Goal: Information Seeking & Learning: Learn about a topic

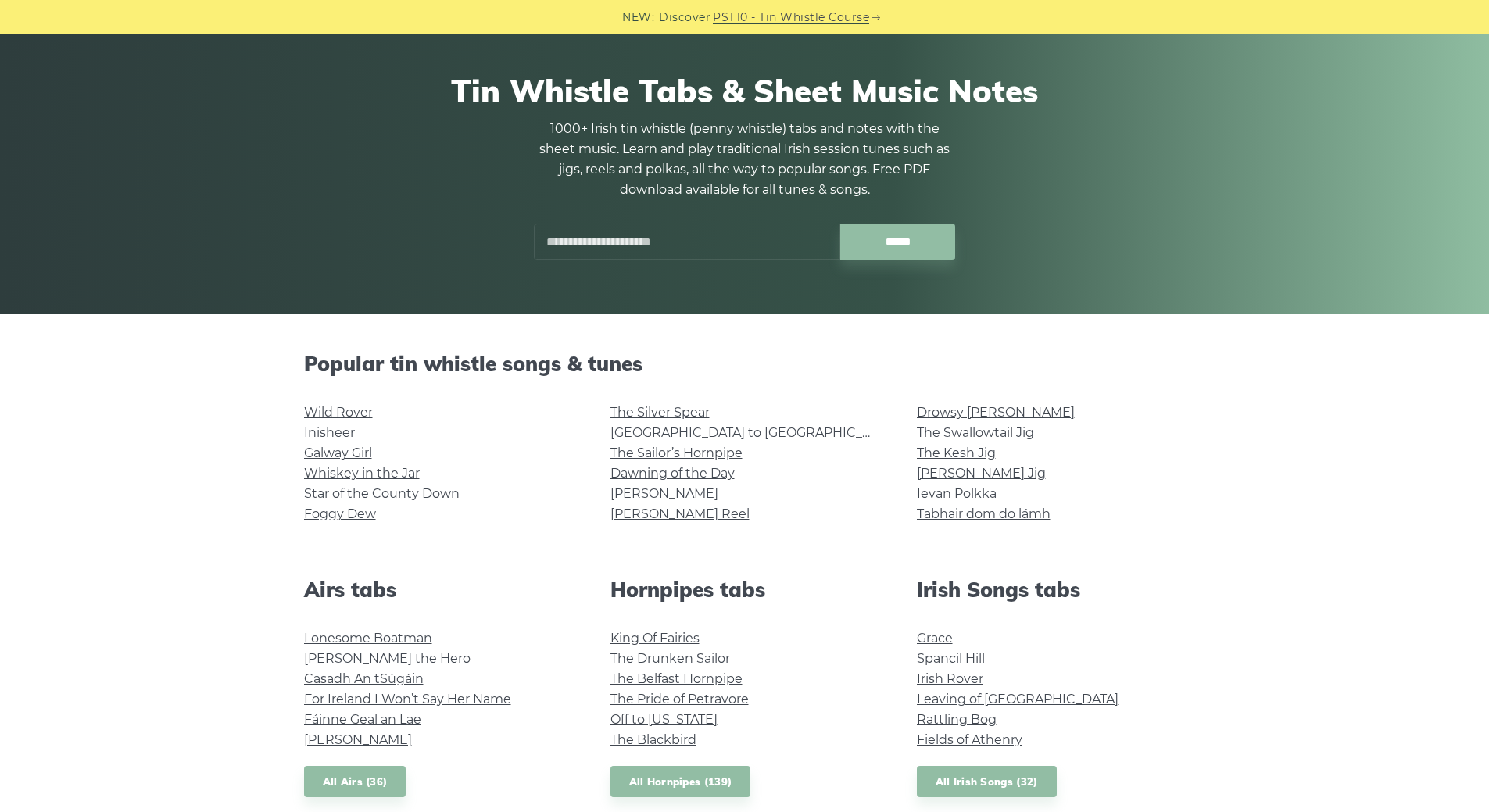
scroll to position [312, 0]
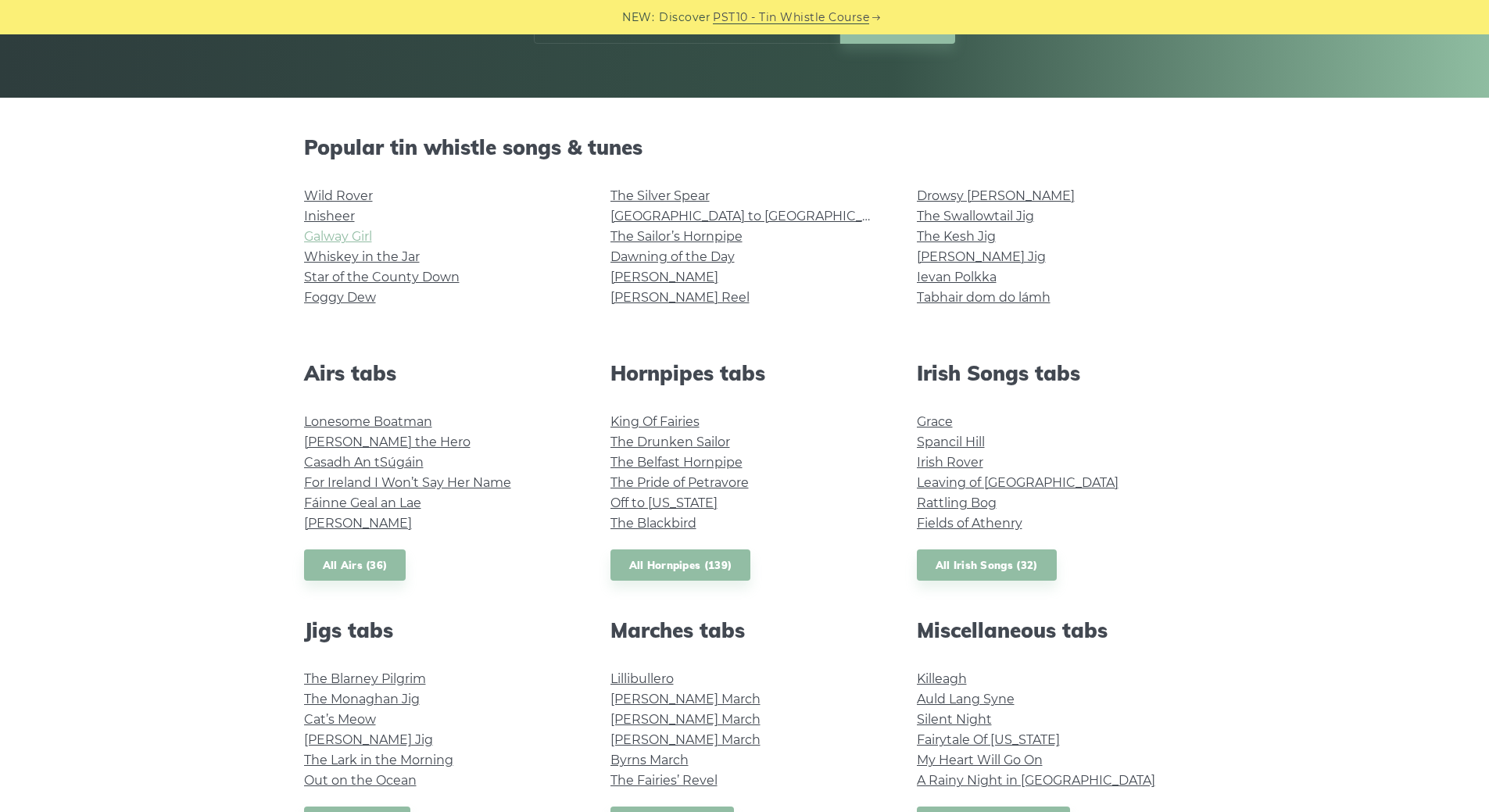
click at [323, 233] on link "Galway Girl" at bounding box center [338, 236] width 68 height 15
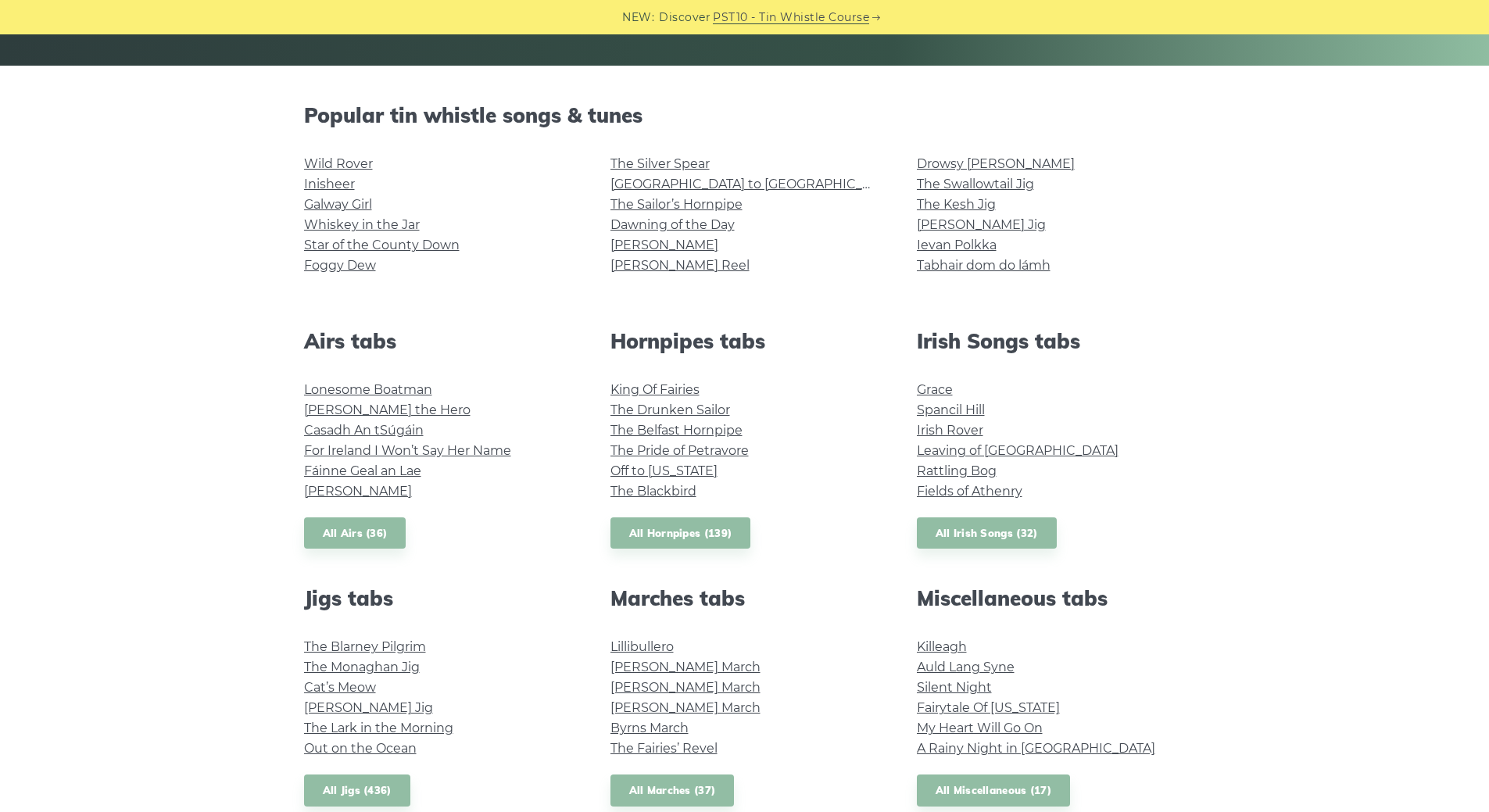
scroll to position [469, 0]
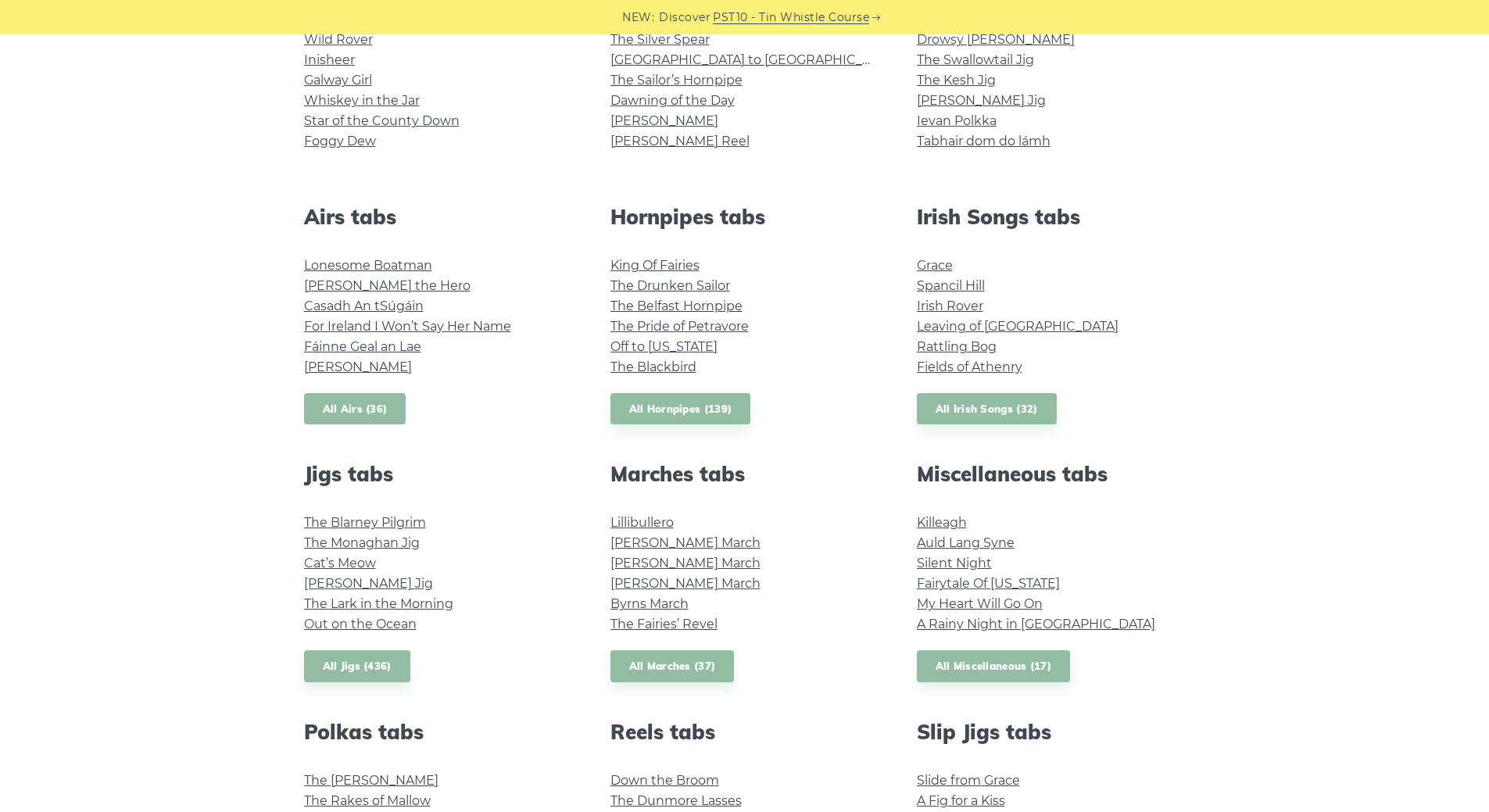
click at [369, 405] on link "All Airs (36)" at bounding box center [354, 409] width 102 height 32
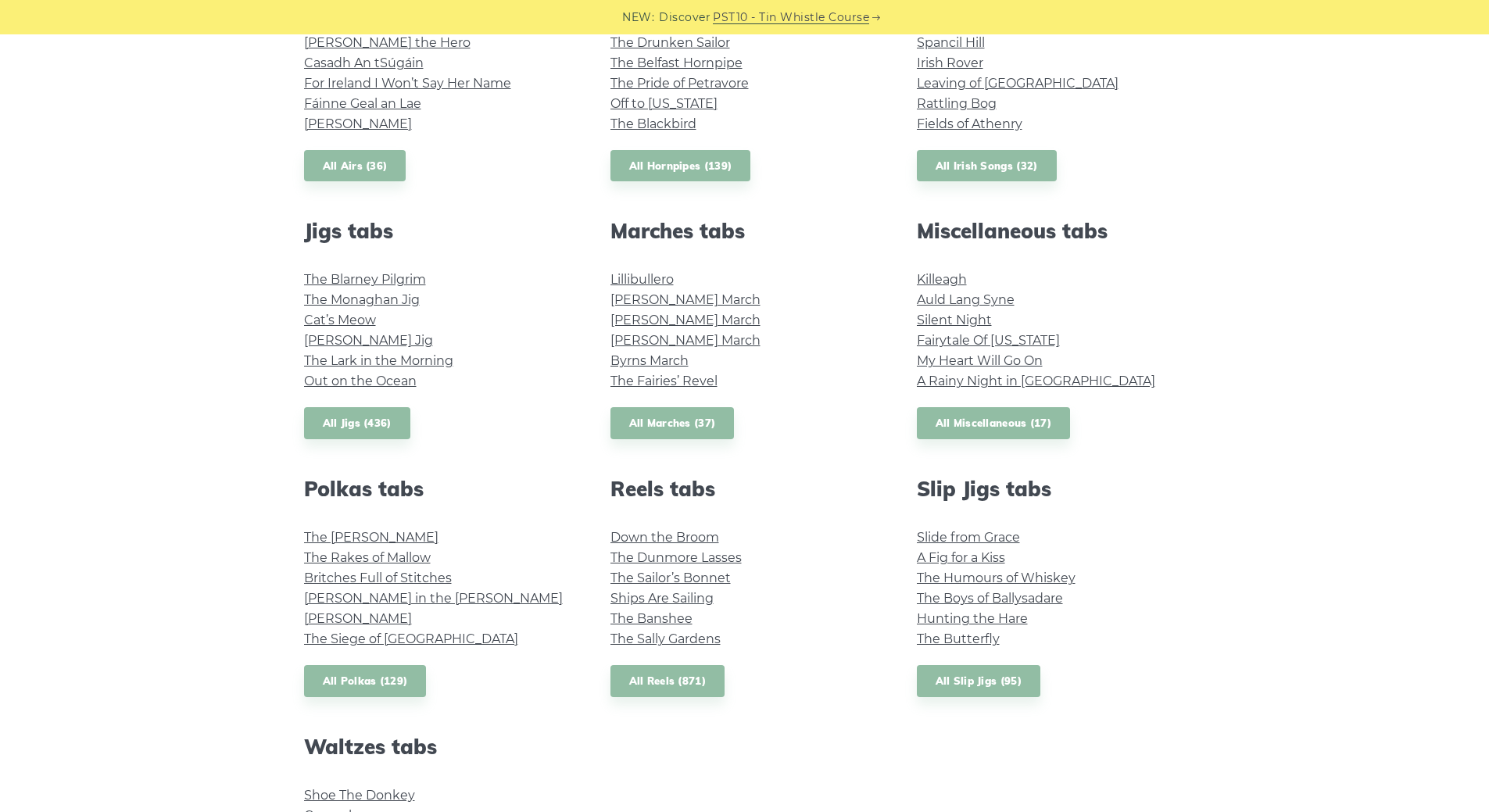
scroll to position [703, 0]
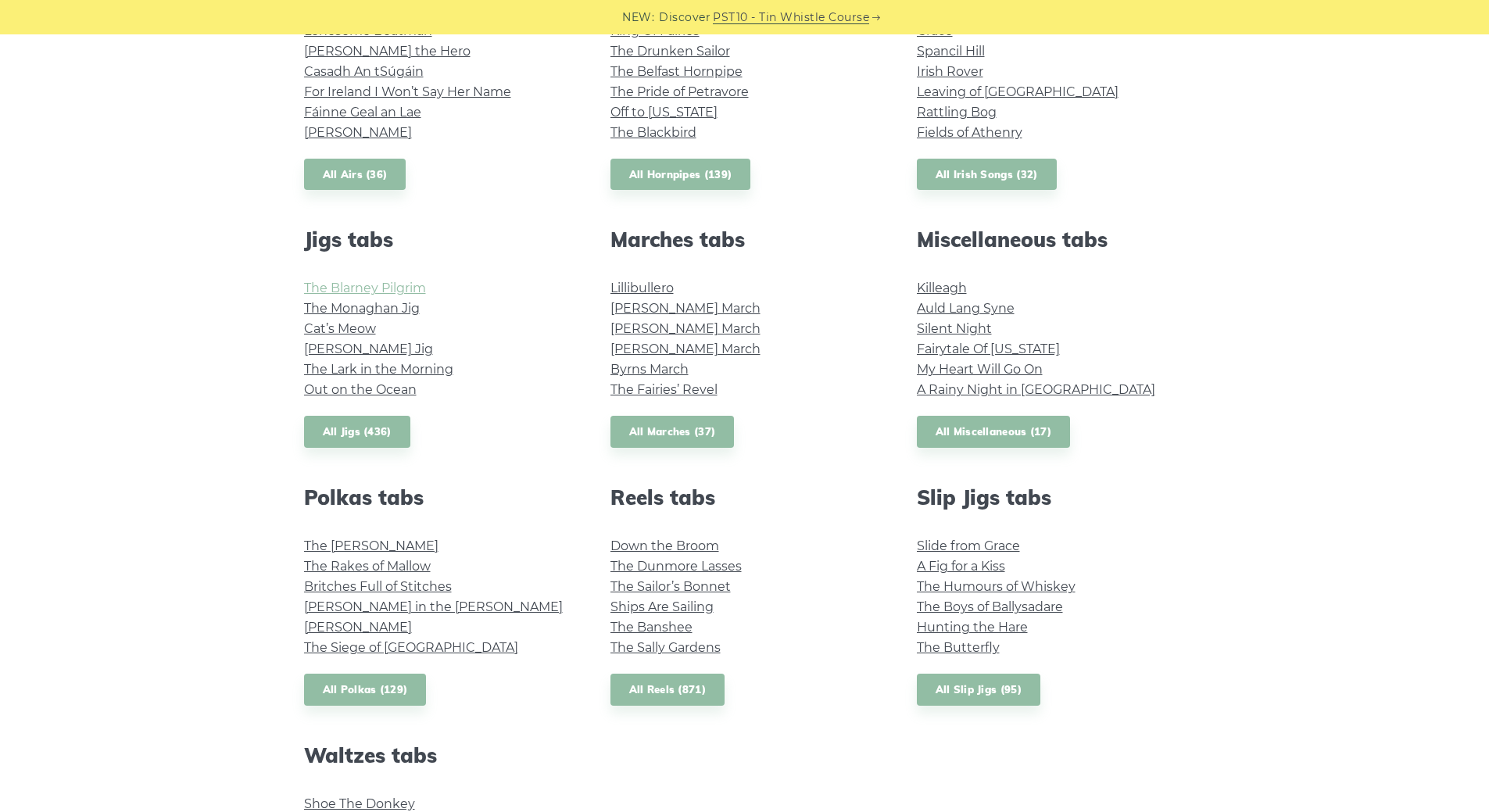
click at [391, 284] on link "The Blarney Pilgrim" at bounding box center [365, 288] width 122 height 15
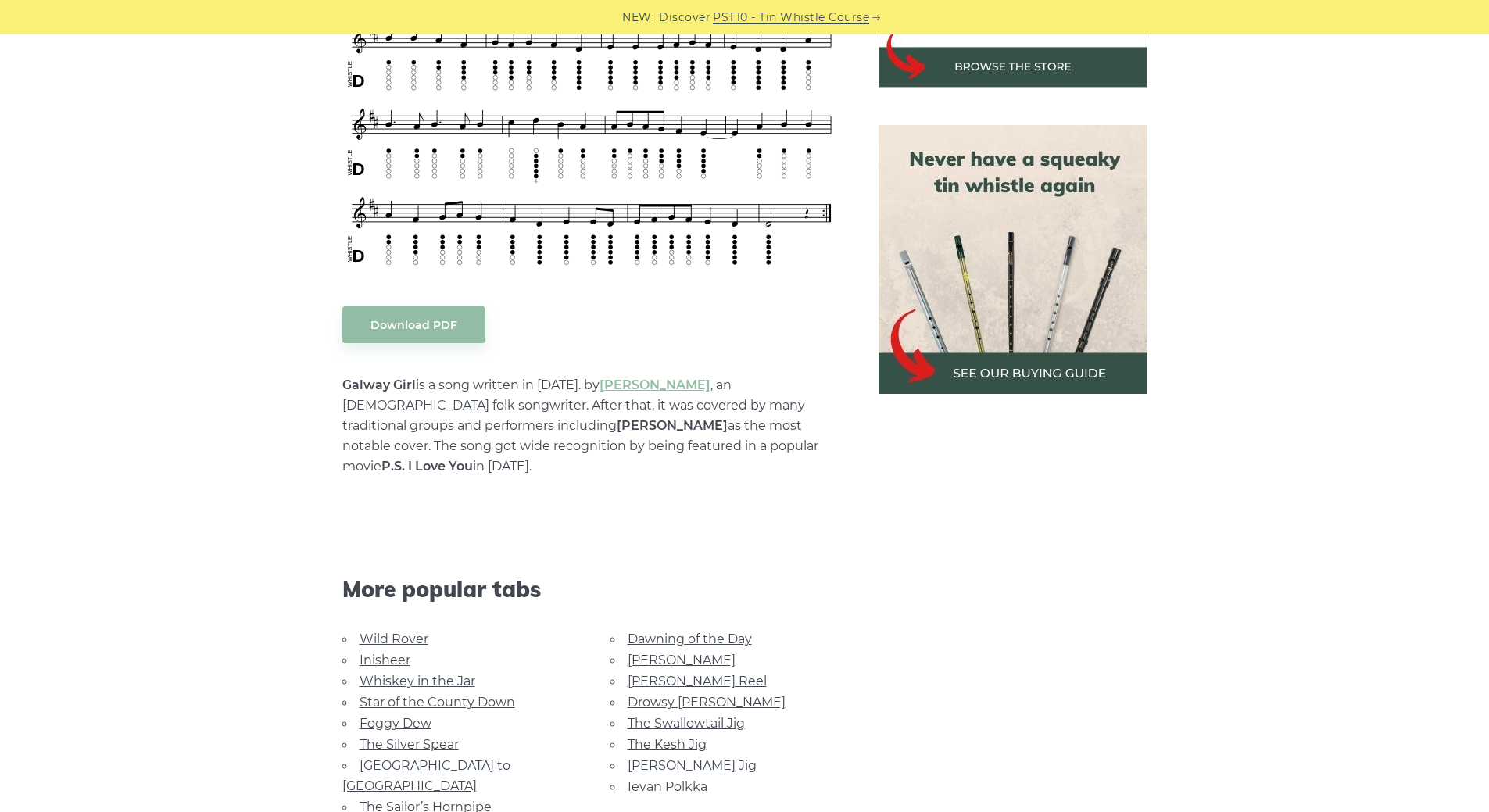
scroll to position [625, 0]
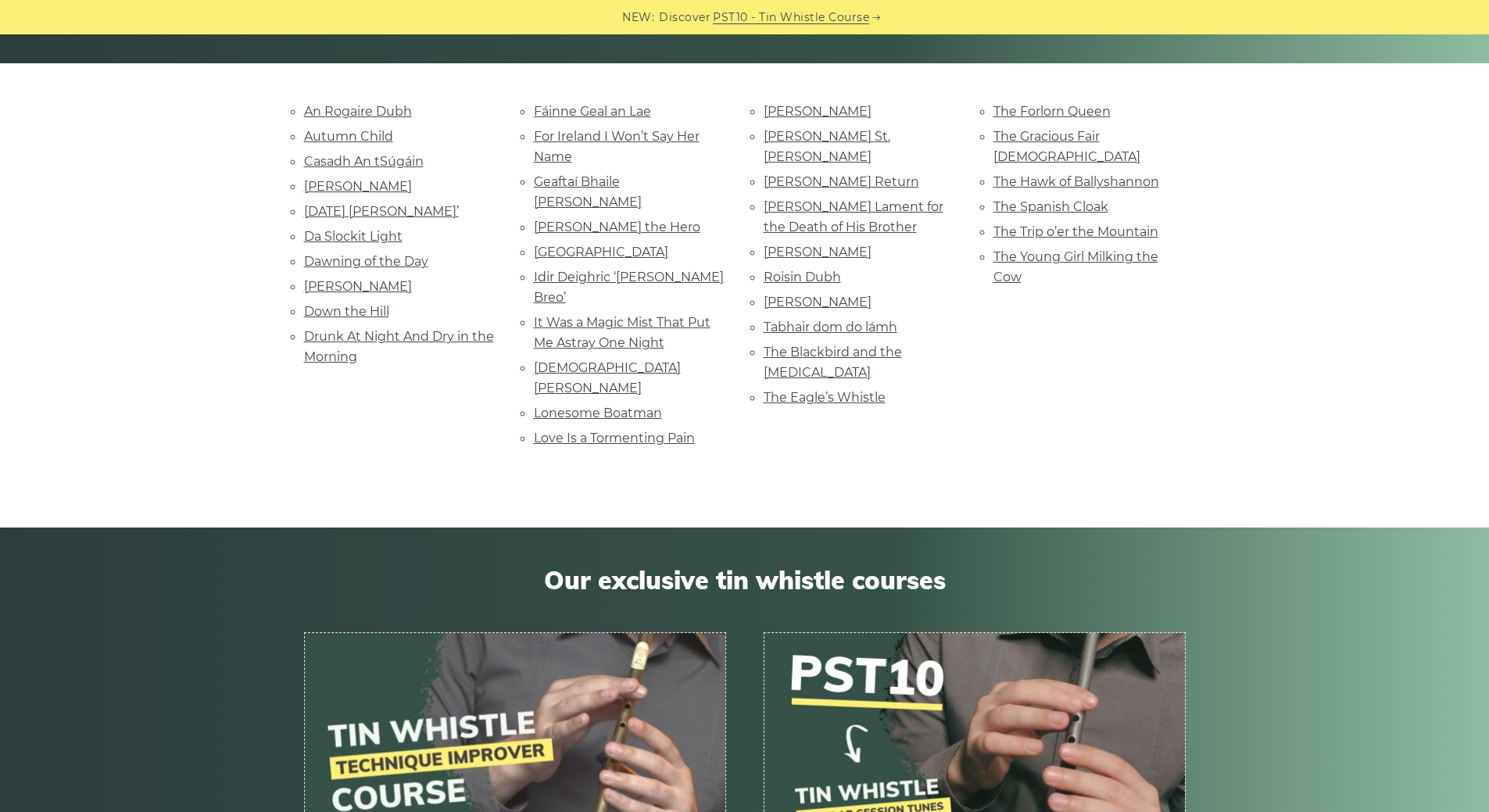
scroll to position [312, 0]
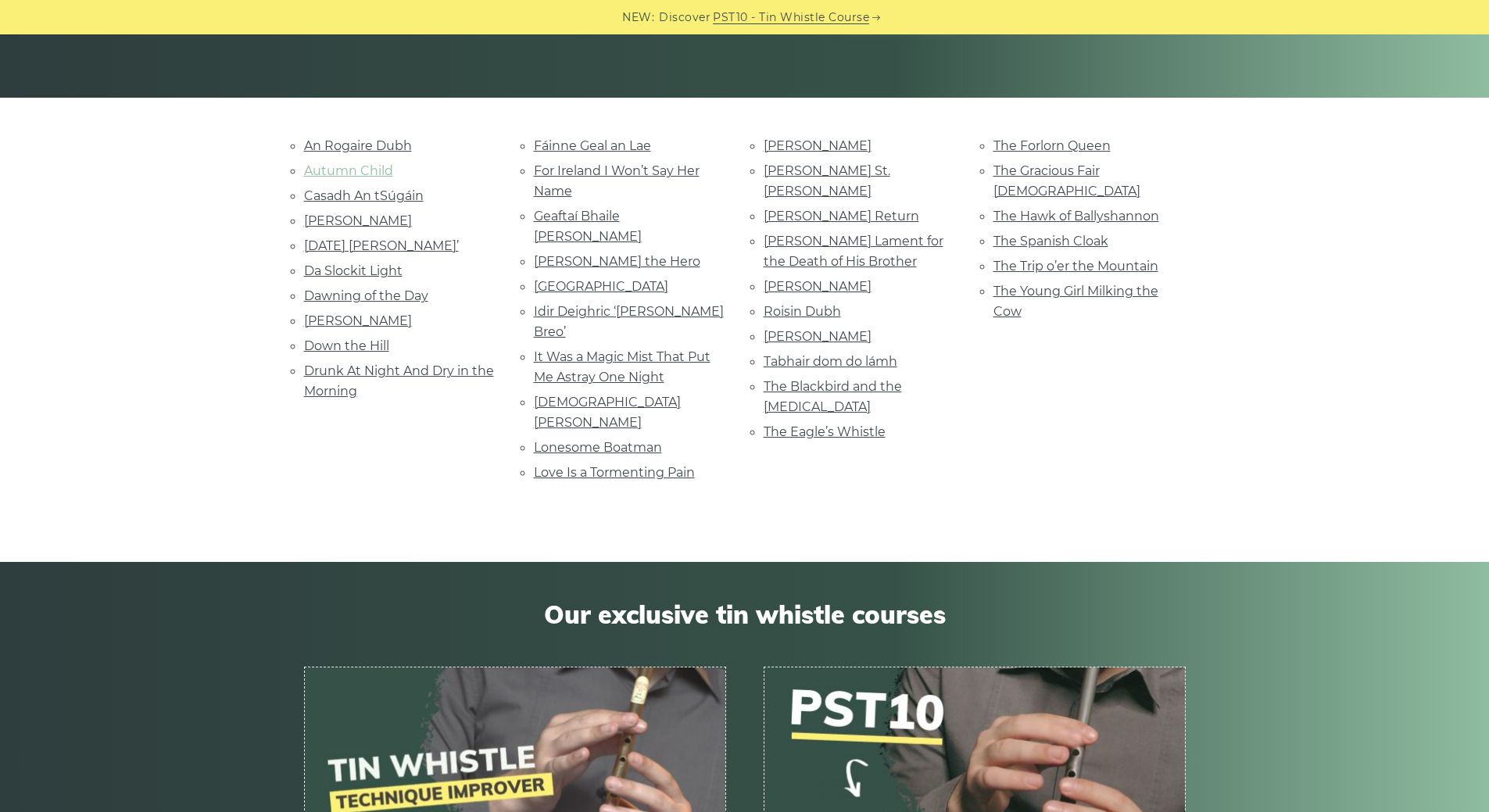
click at [349, 172] on link "Autumn Child" at bounding box center [348, 171] width 89 height 15
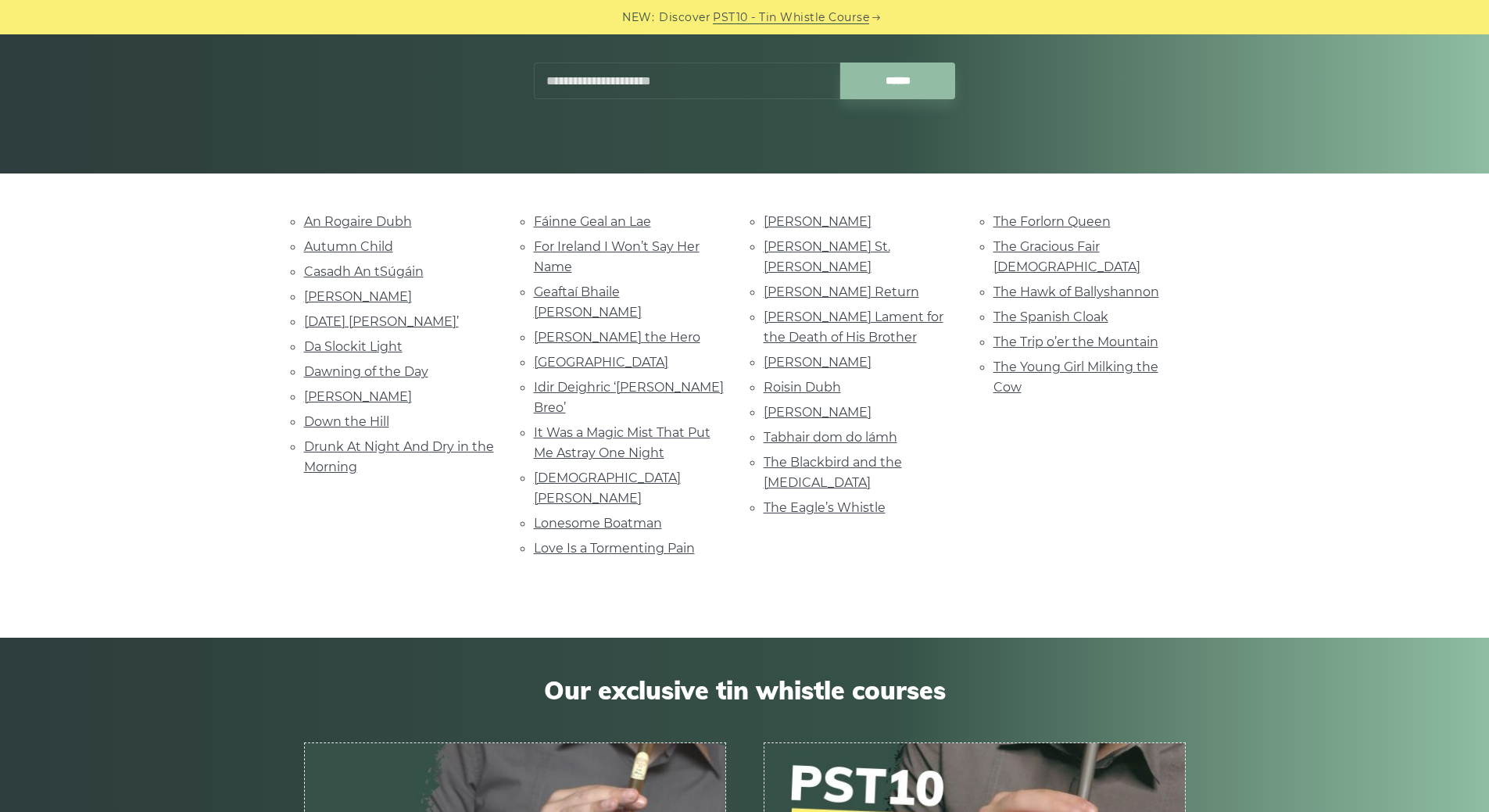
scroll to position [234, 0]
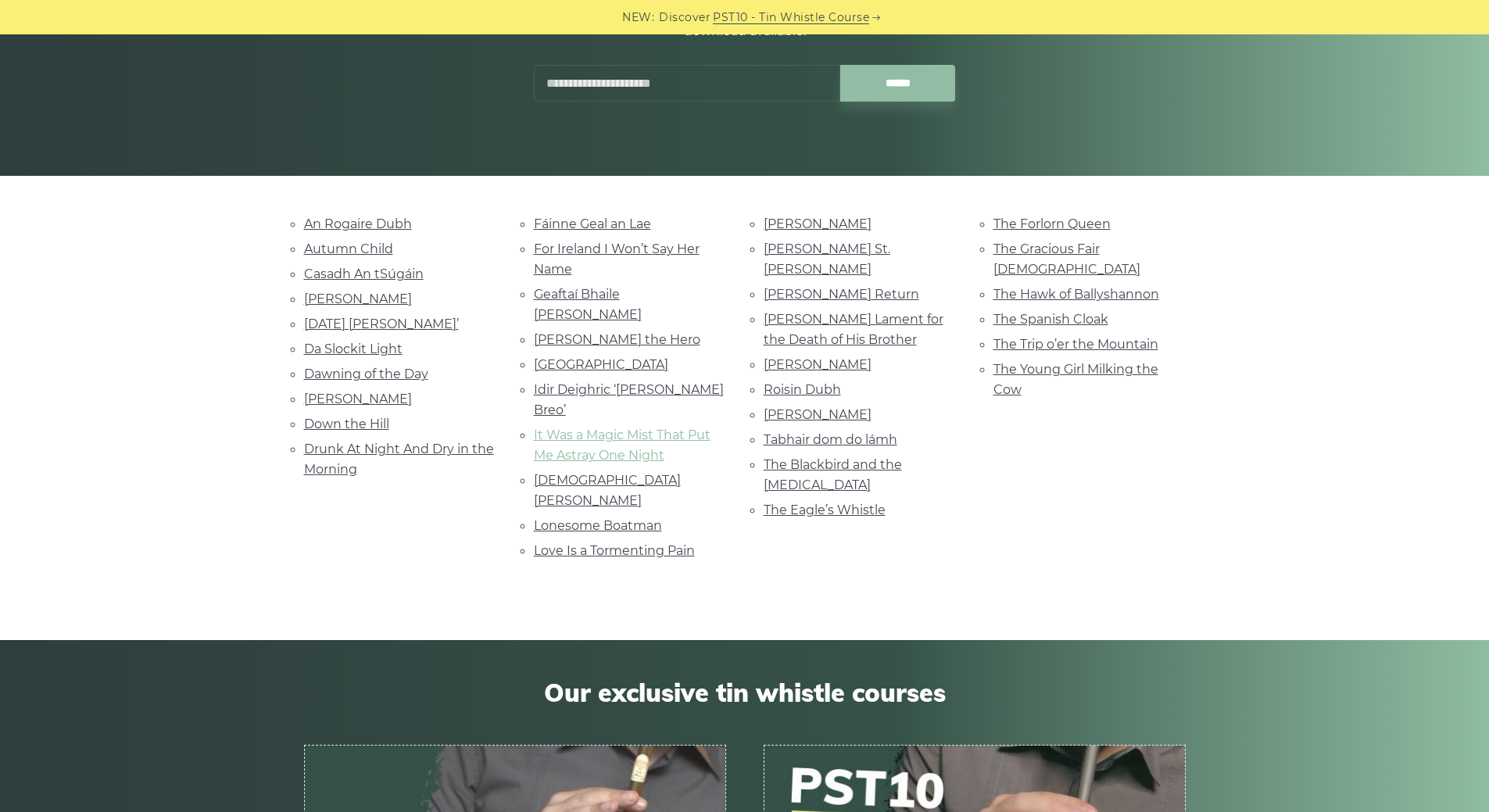
click at [638, 428] on link "It Was a Magic Mist That Put Me Astray One Night" at bounding box center [622, 445] width 176 height 36
click at [387, 449] on link "Drunk At Night And Dry in the Morning" at bounding box center [399, 459] width 190 height 36
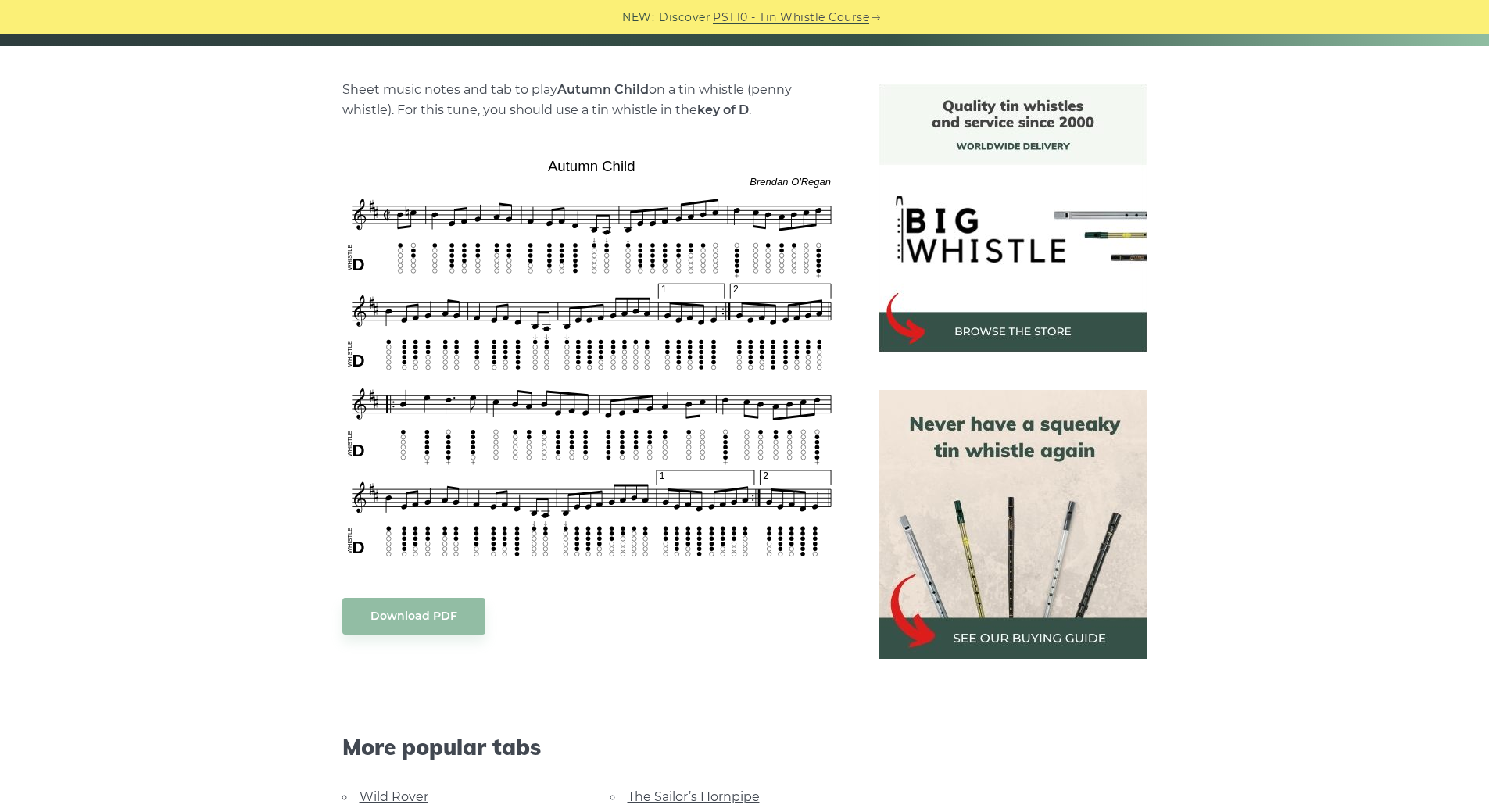
scroll to position [391, 0]
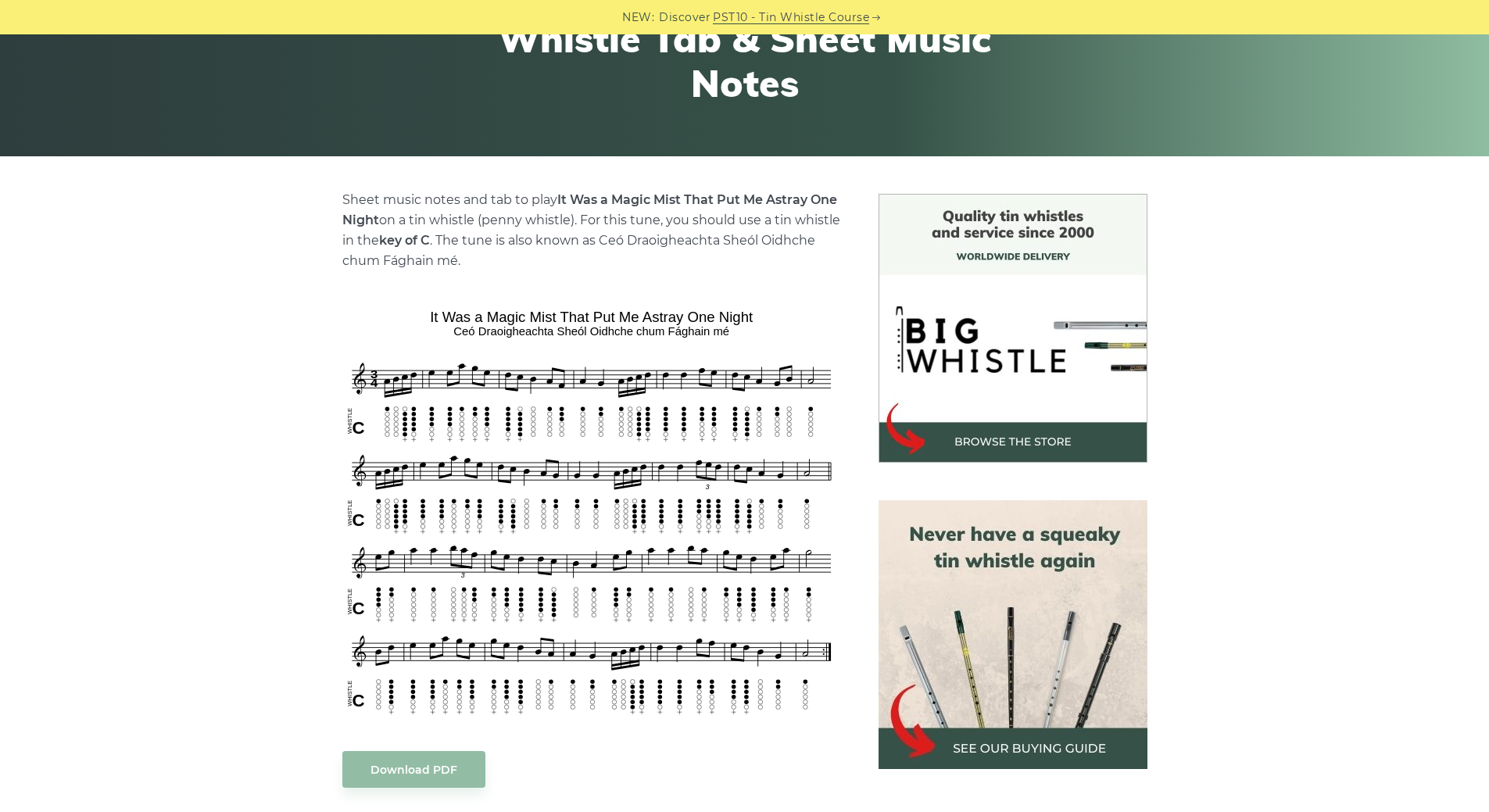
scroll to position [312, 0]
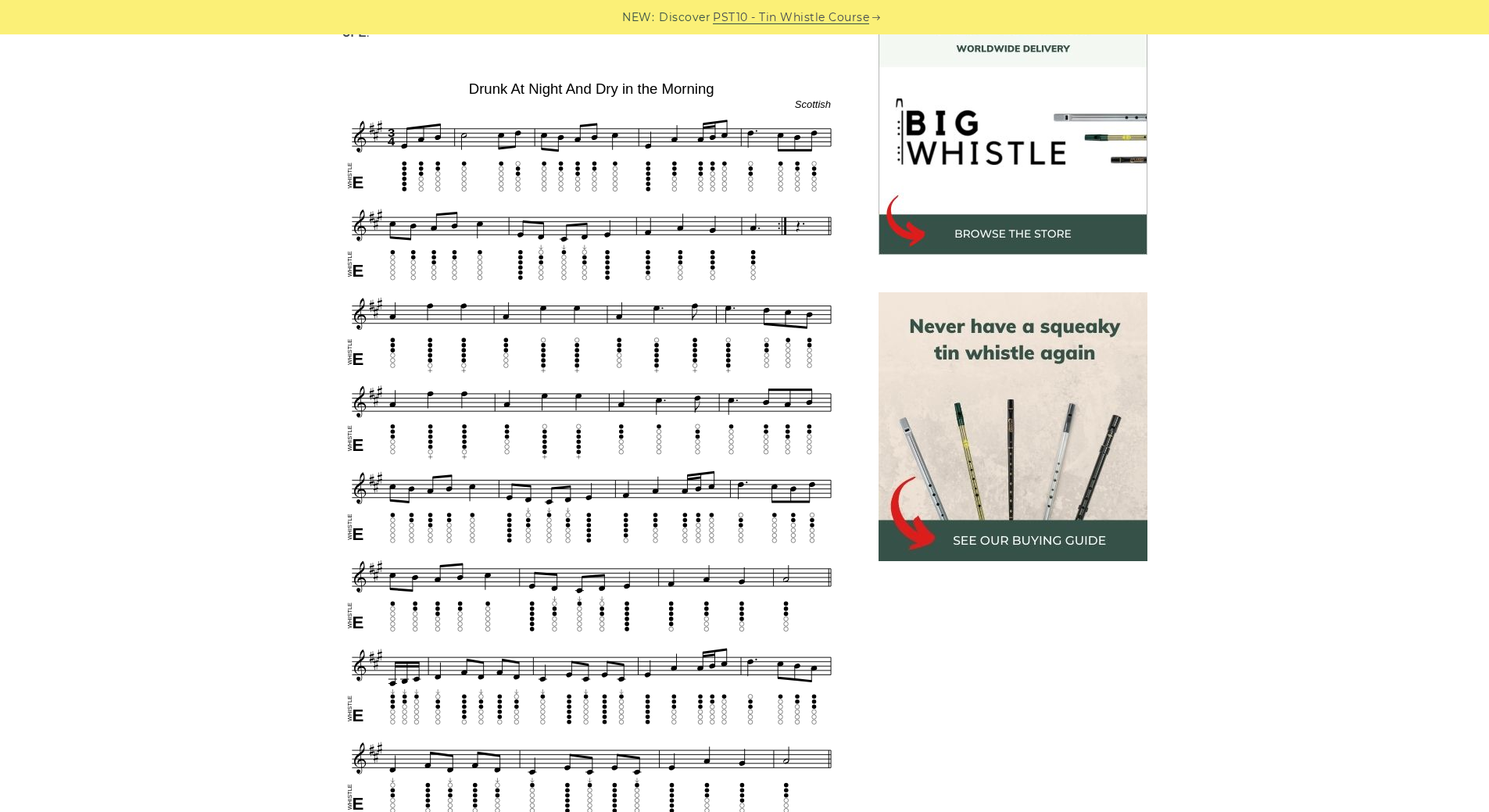
scroll to position [469, 0]
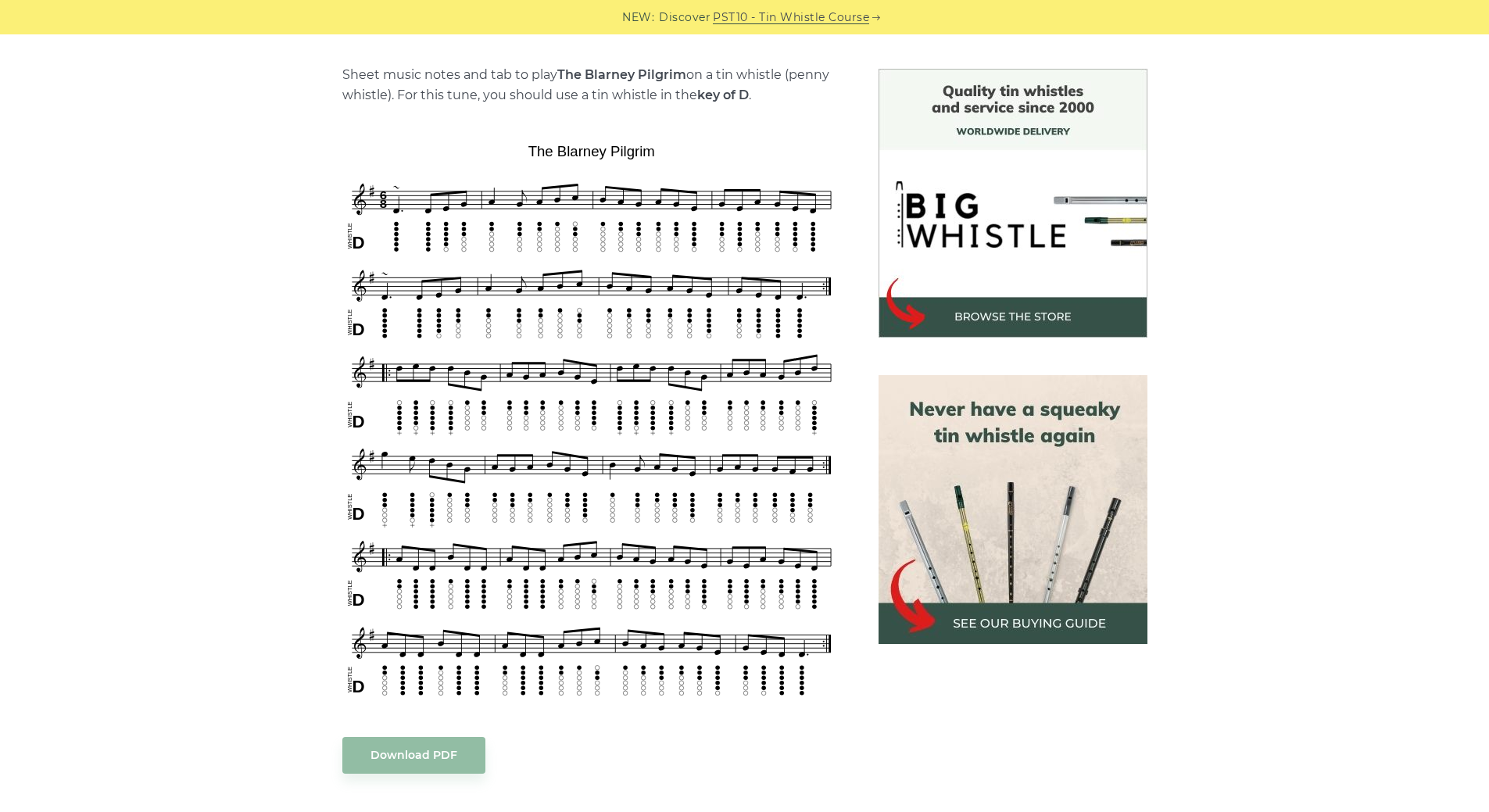
scroll to position [391, 0]
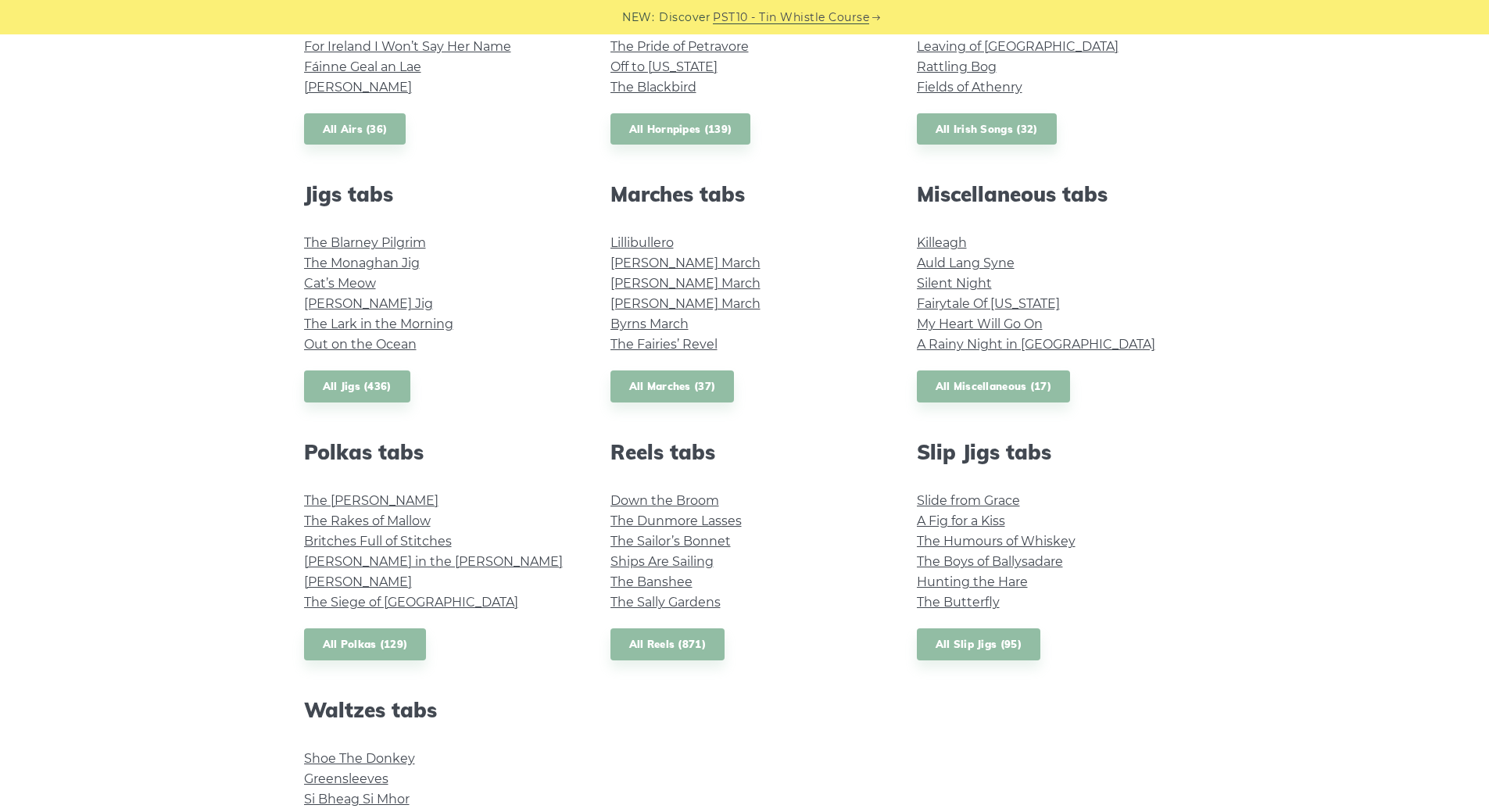
scroll to position [781, 0]
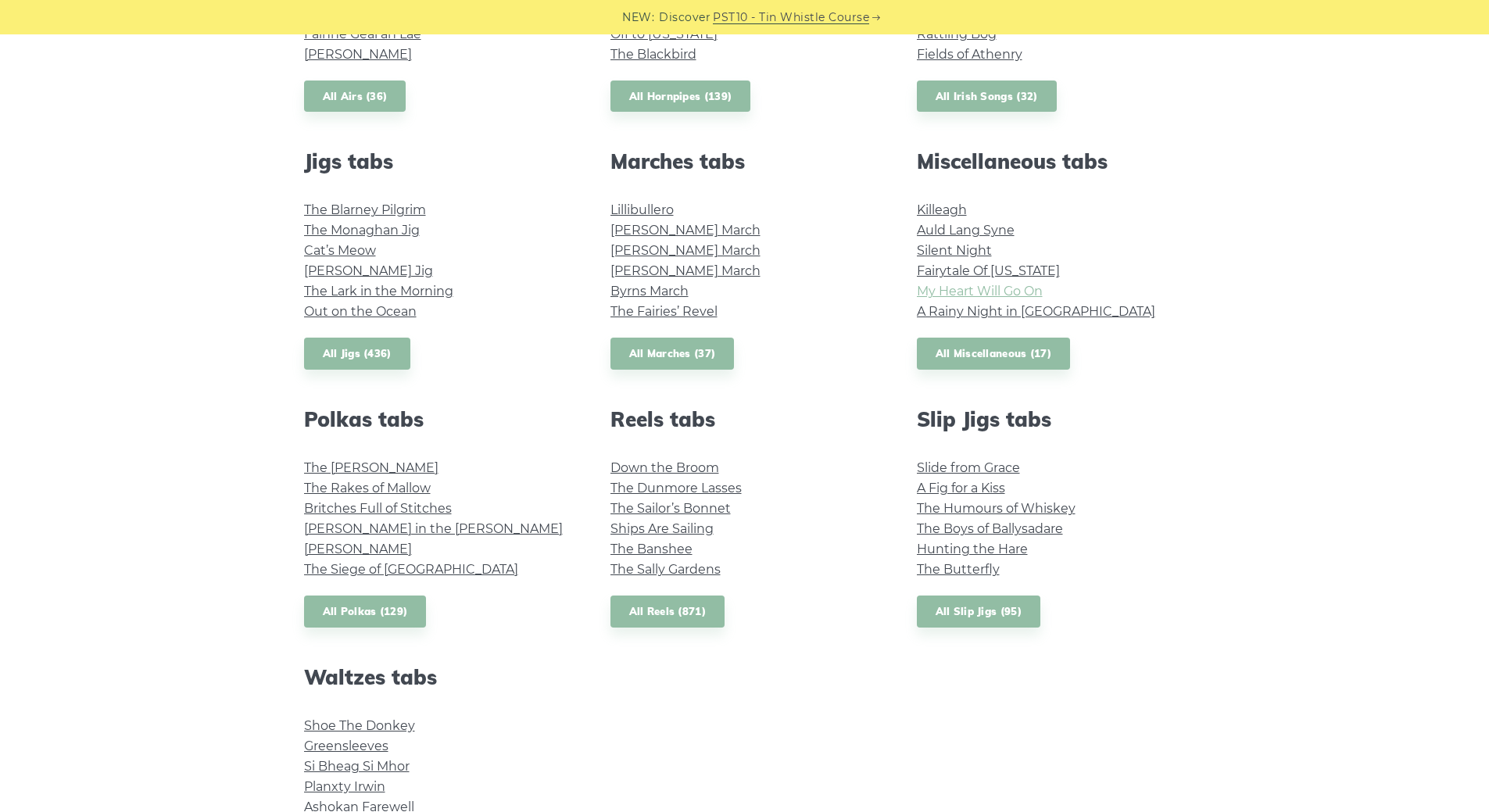
click at [983, 289] on link "My Heart Will Go On" at bounding box center [980, 292] width 126 height 15
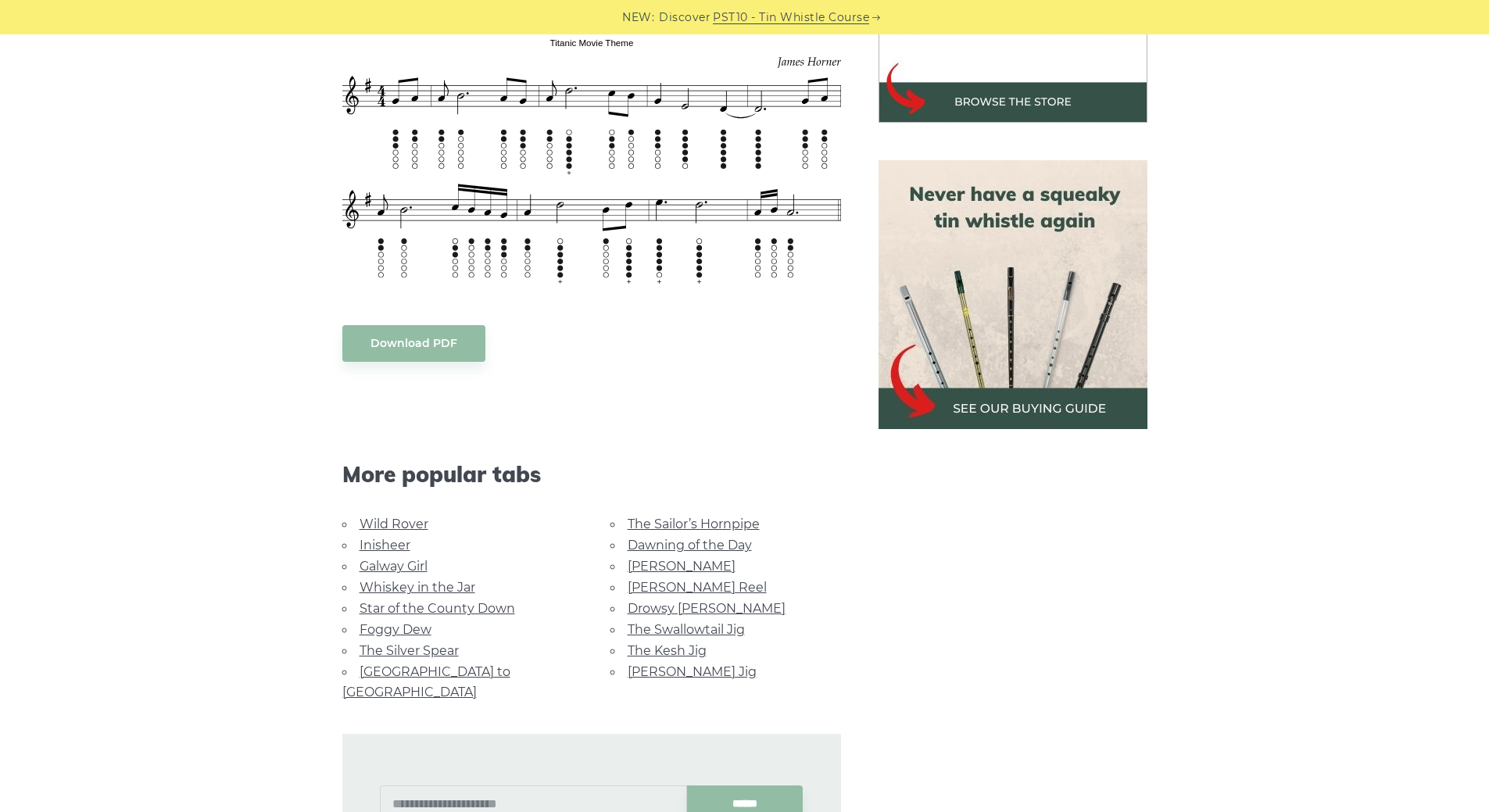
scroll to position [625, 0]
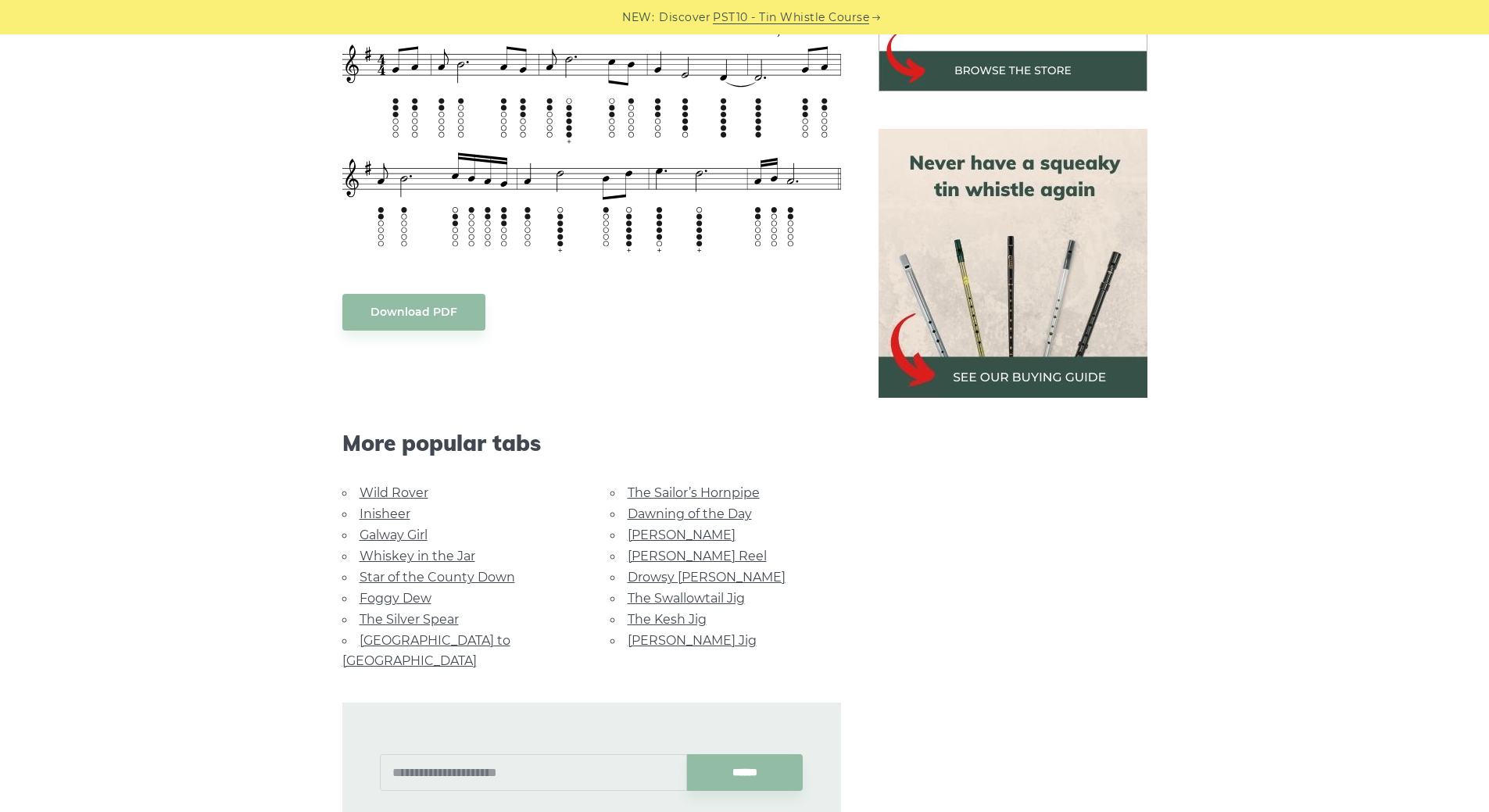
click at [397, 516] on link "Inisheer" at bounding box center [384, 514] width 51 height 15
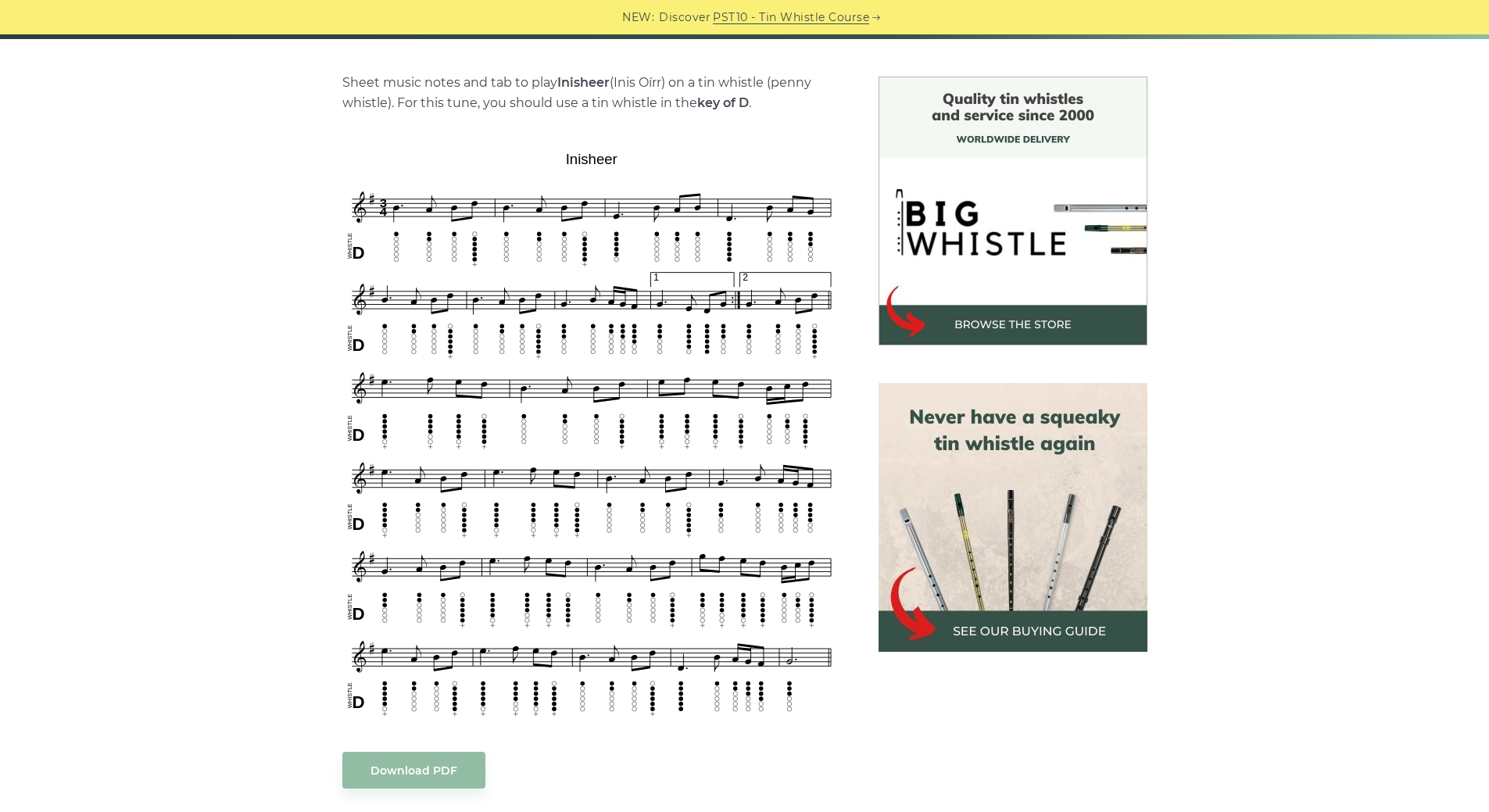
scroll to position [391, 0]
